Goal: Information Seeking & Learning: Learn about a topic

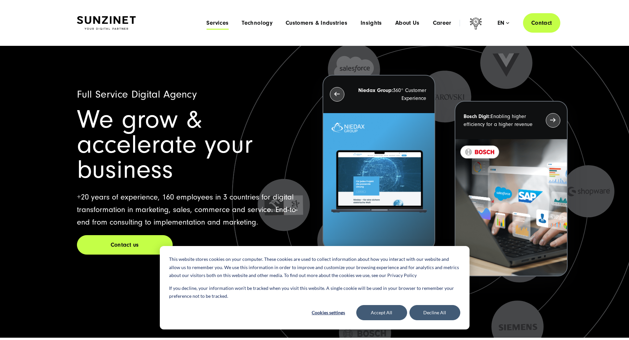
click at [206, 22] on span "Services" at bounding box center [217, 23] width 22 height 7
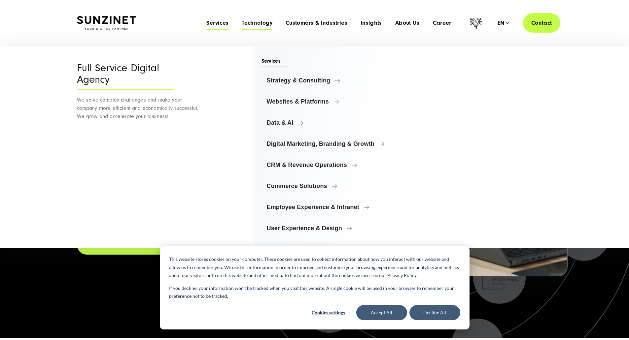
click at [242, 25] on span "Technology" at bounding box center [257, 23] width 31 height 7
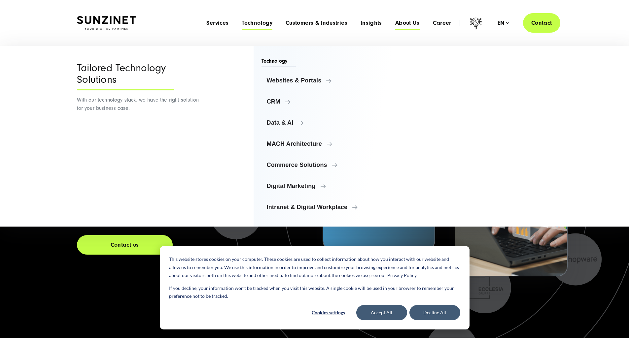
click at [401, 24] on span "About Us" at bounding box center [407, 23] width 24 height 7
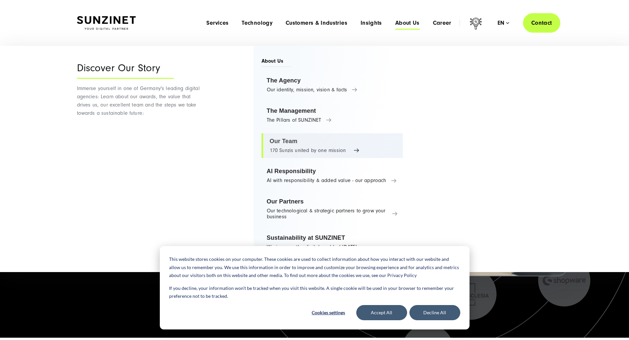
click at [328, 144] on link "Our Team 170 Sunzis united by one mission" at bounding box center [332, 145] width 142 height 25
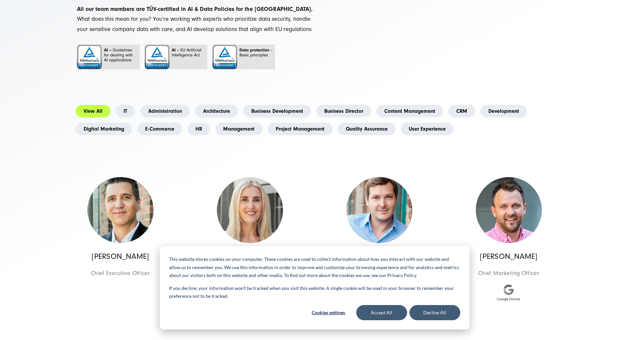
scroll to position [132, 0]
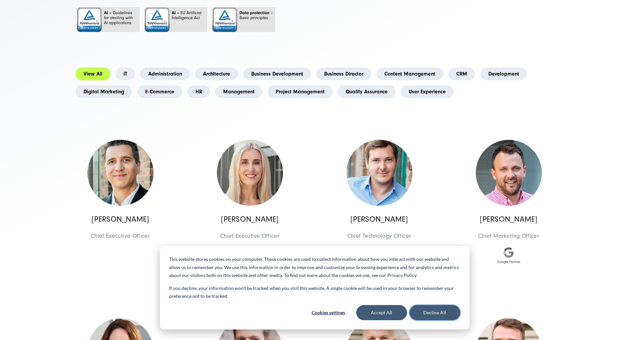
click at [434, 315] on button "Decline All" at bounding box center [434, 312] width 51 height 15
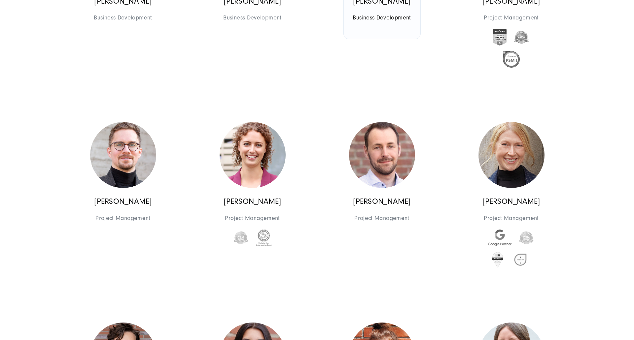
scroll to position [1089, 0]
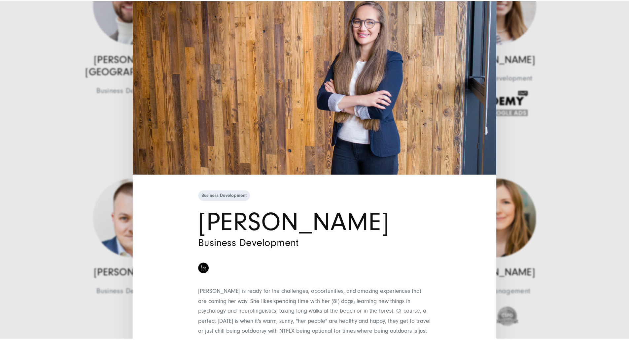
scroll to position [116, 0]
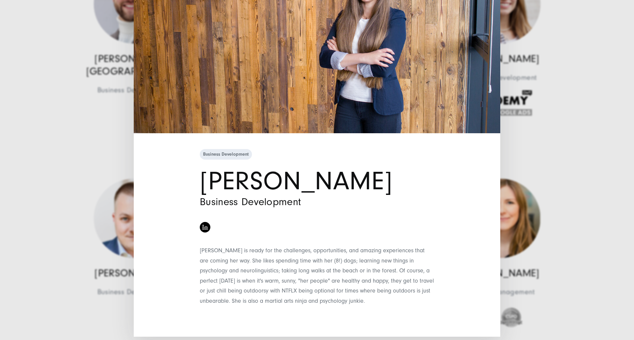
click at [593, 163] on div "Business Development Martyna Błaszkiewicz Business Development" at bounding box center [317, 170] width 634 height 340
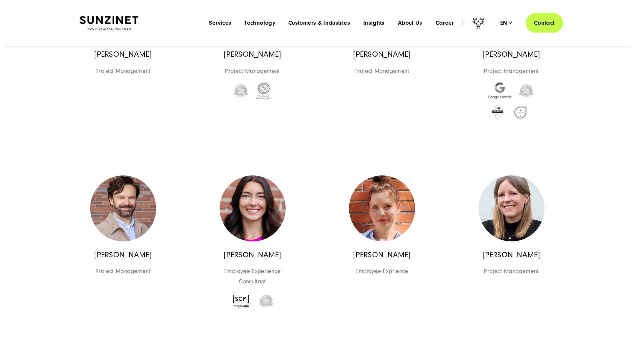
scroll to position [1221, 0]
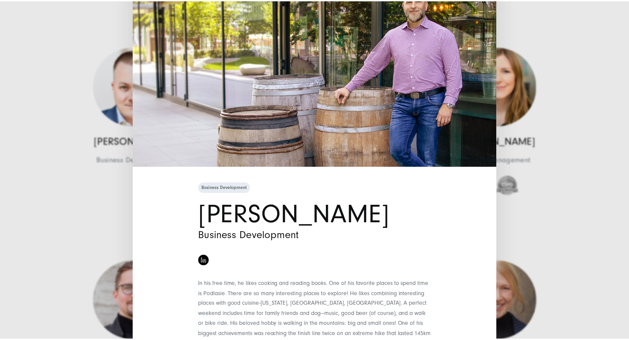
scroll to position [25, 0]
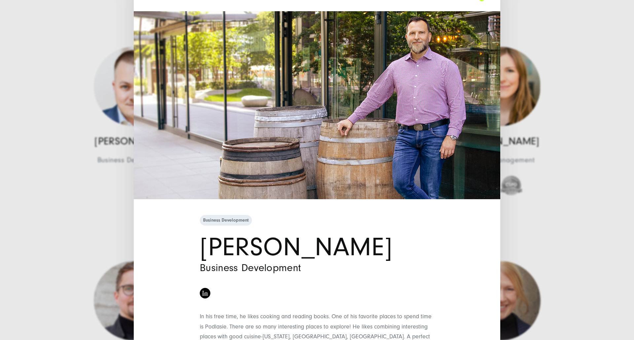
click at [558, 240] on div "Business Development Piotr Rodkiewicz Business Development" at bounding box center [317, 170] width 634 height 340
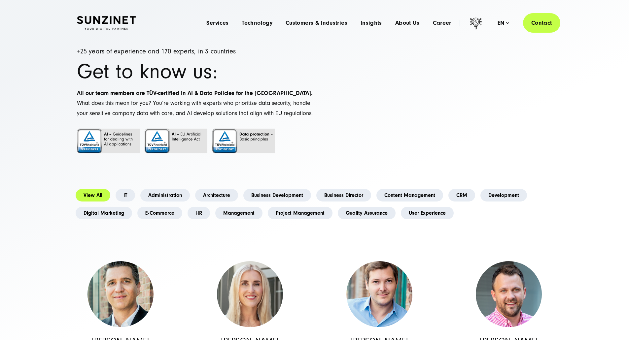
scroll to position [0, 0]
